Goal: Navigation & Orientation: Find specific page/section

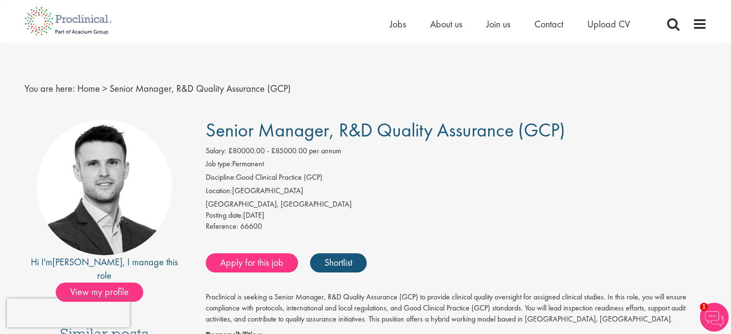
drag, startPoint x: 586, startPoint y: 130, endPoint x: 208, endPoint y: 130, distance: 378.2
click at [208, 130] on h1 "Senior Manager, R&D Quality Assurance (GCP)" at bounding box center [456, 130] width 501 height 21
copy span "Senior Manager, R&D Quality Assurance (GCP)"
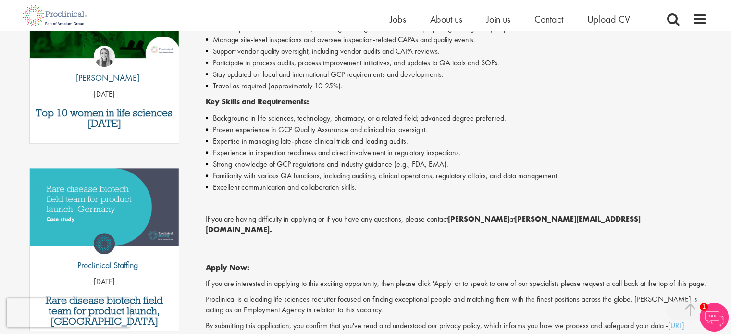
scroll to position [384, 0]
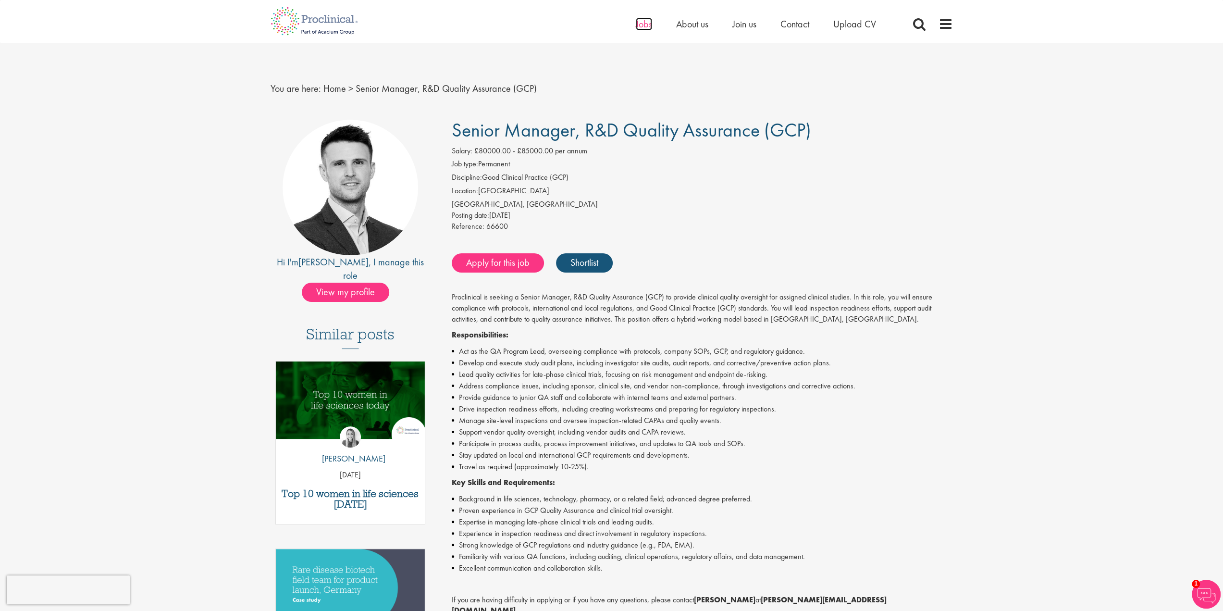
click at [636, 25] on span "Jobs" at bounding box center [644, 24] width 16 height 12
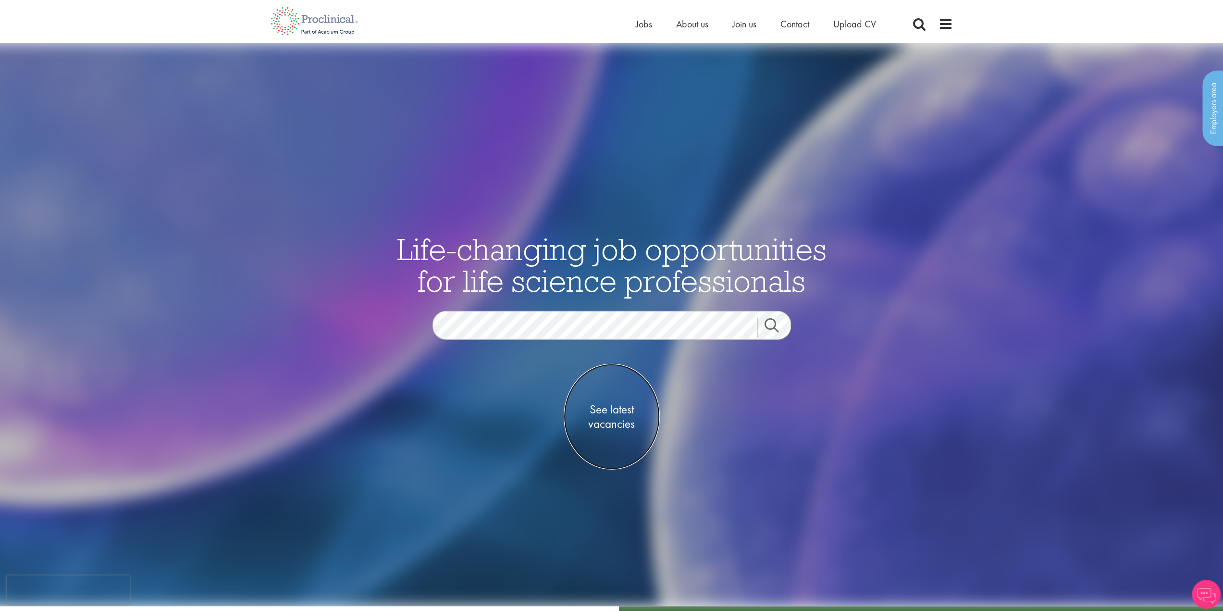
click at [598, 420] on span "See latest vacancies" at bounding box center [612, 416] width 96 height 29
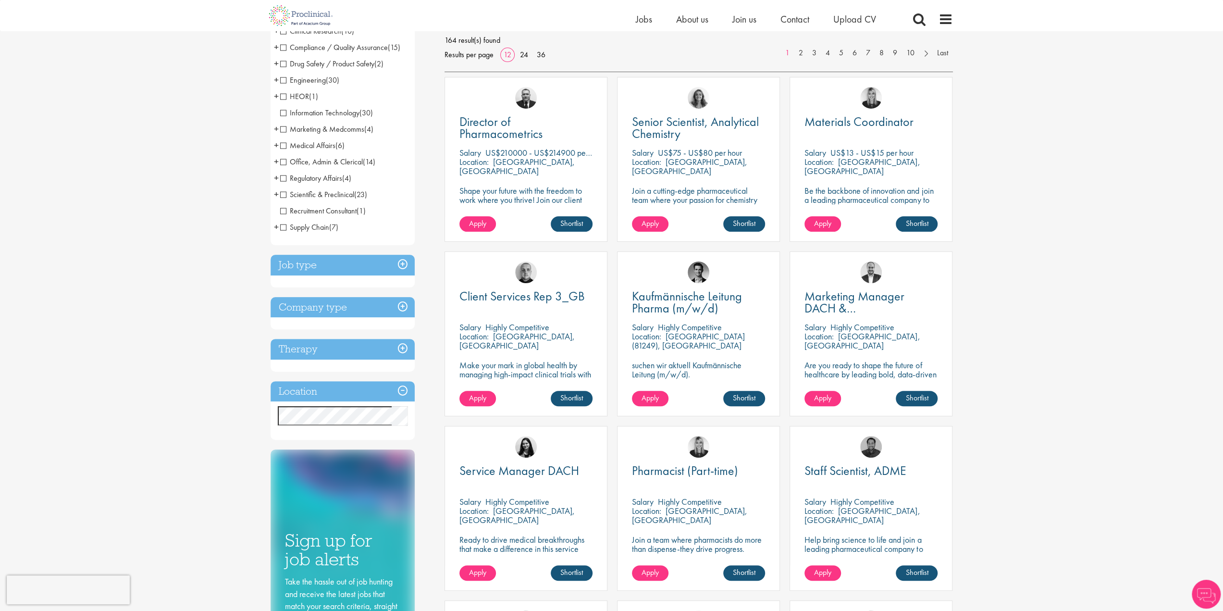
scroll to position [144, 0]
